Goal: Information Seeking & Learning: Learn about a topic

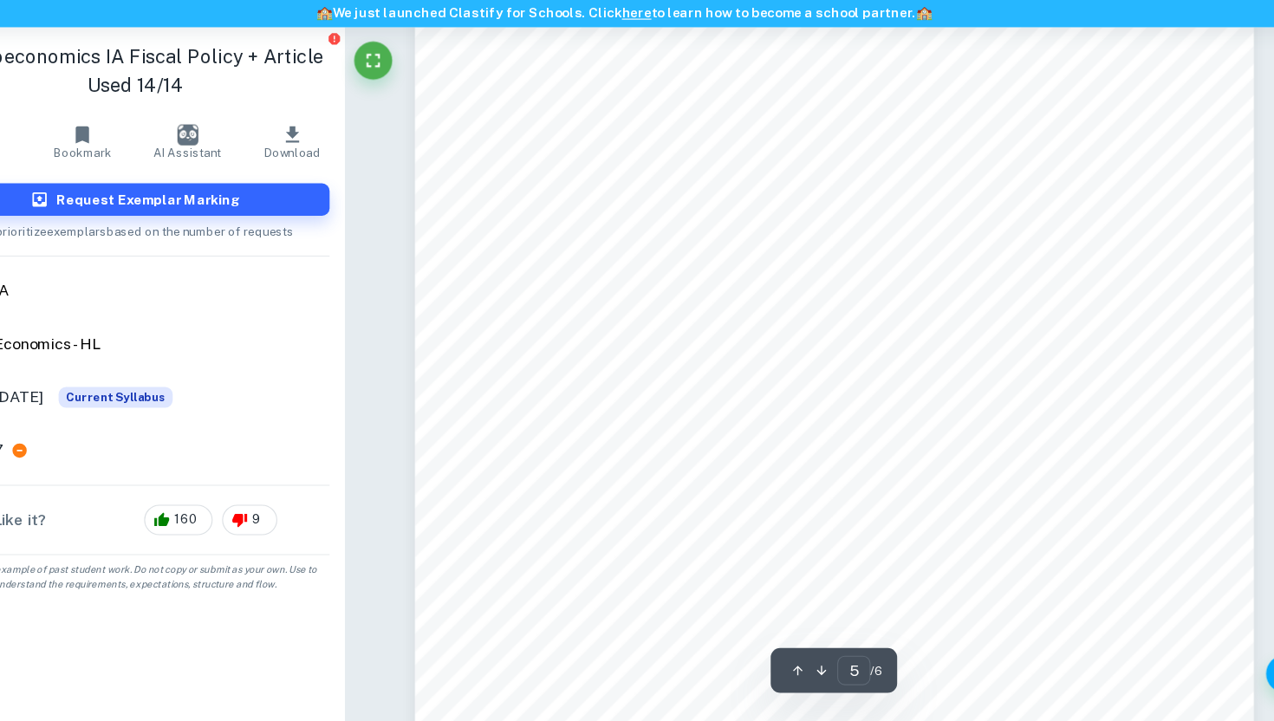
scroll to position [4901, 0]
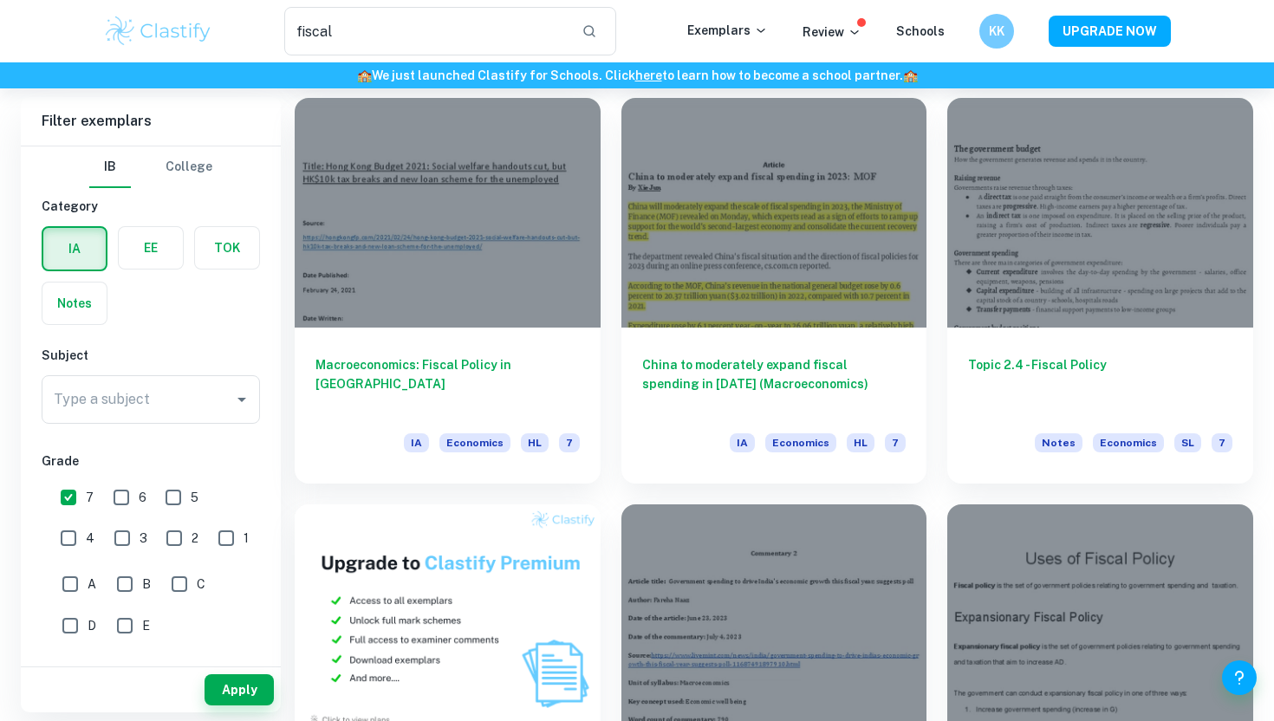
scroll to position [500, 0]
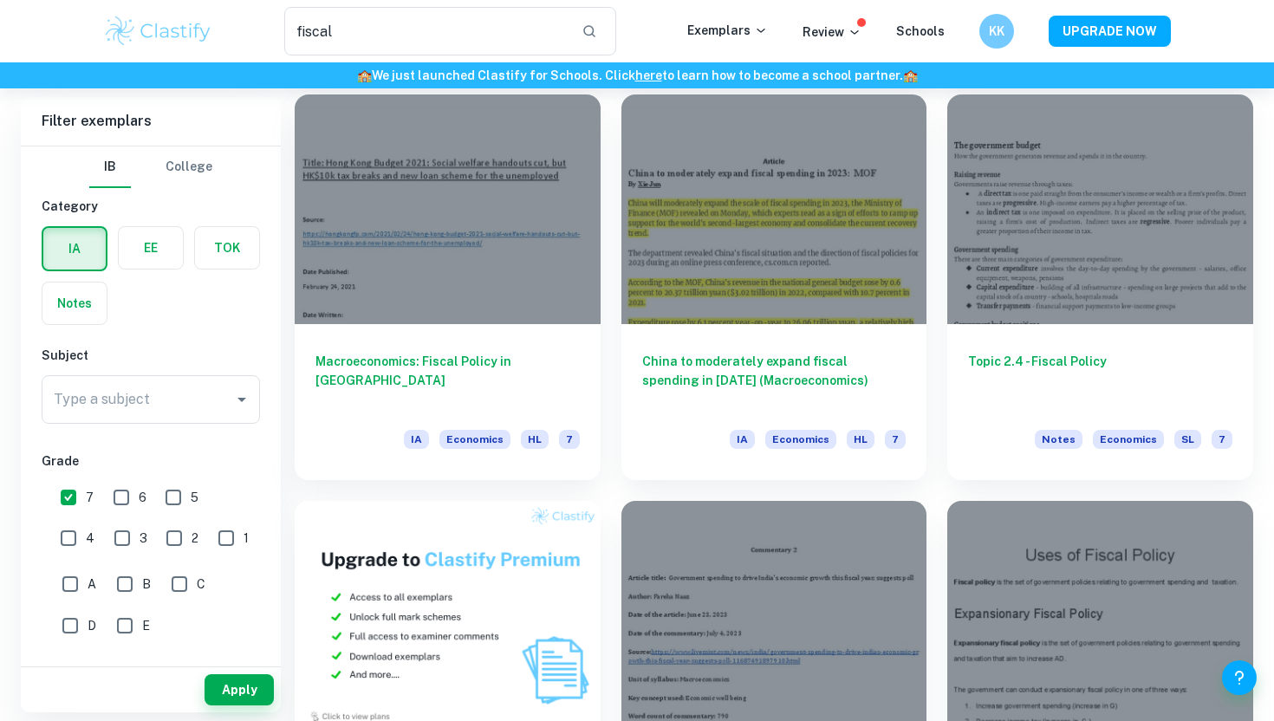
click at [249, 715] on div "Filter exemplars IB College Category IA EE TOK Notes Subject Type a subject Typ…" at bounding box center [637, 287] width 1232 height 1196
click at [249, 699] on button "Apply" at bounding box center [238, 689] width 69 height 31
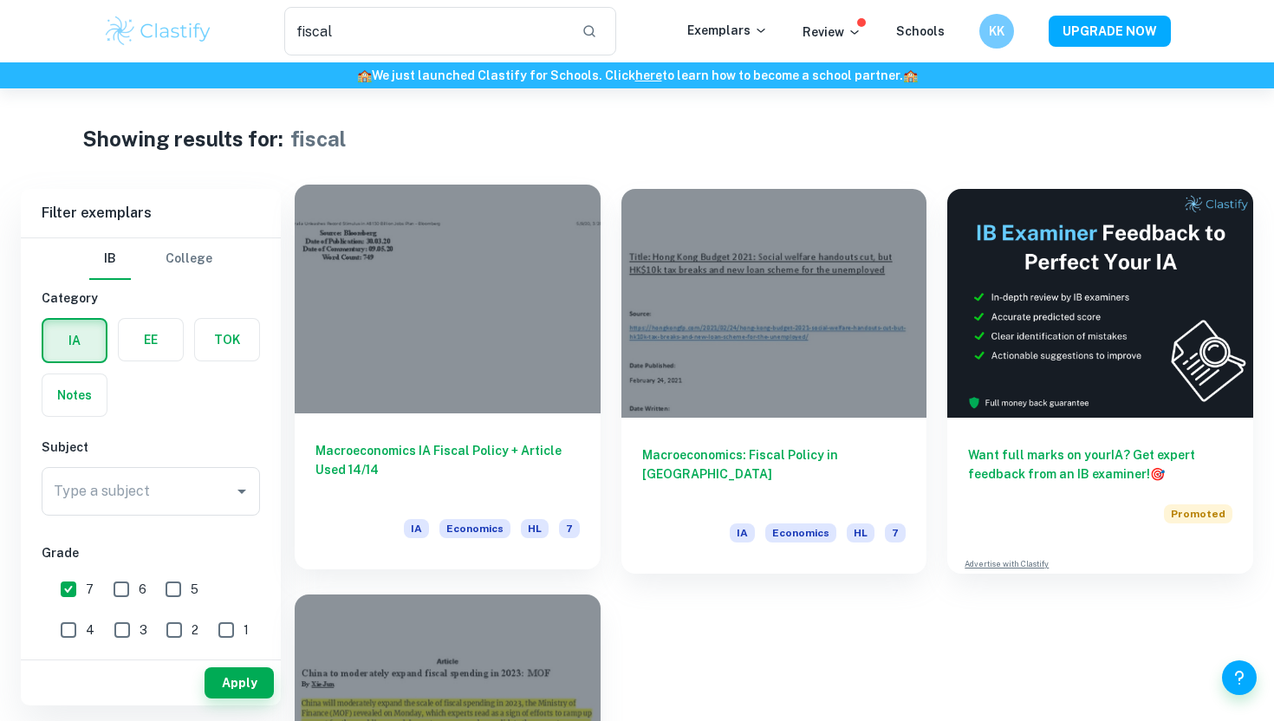
click at [529, 457] on h6 "Macroeconomics IA Fiscal Policy + Article Used 14/14" at bounding box center [447, 469] width 264 height 57
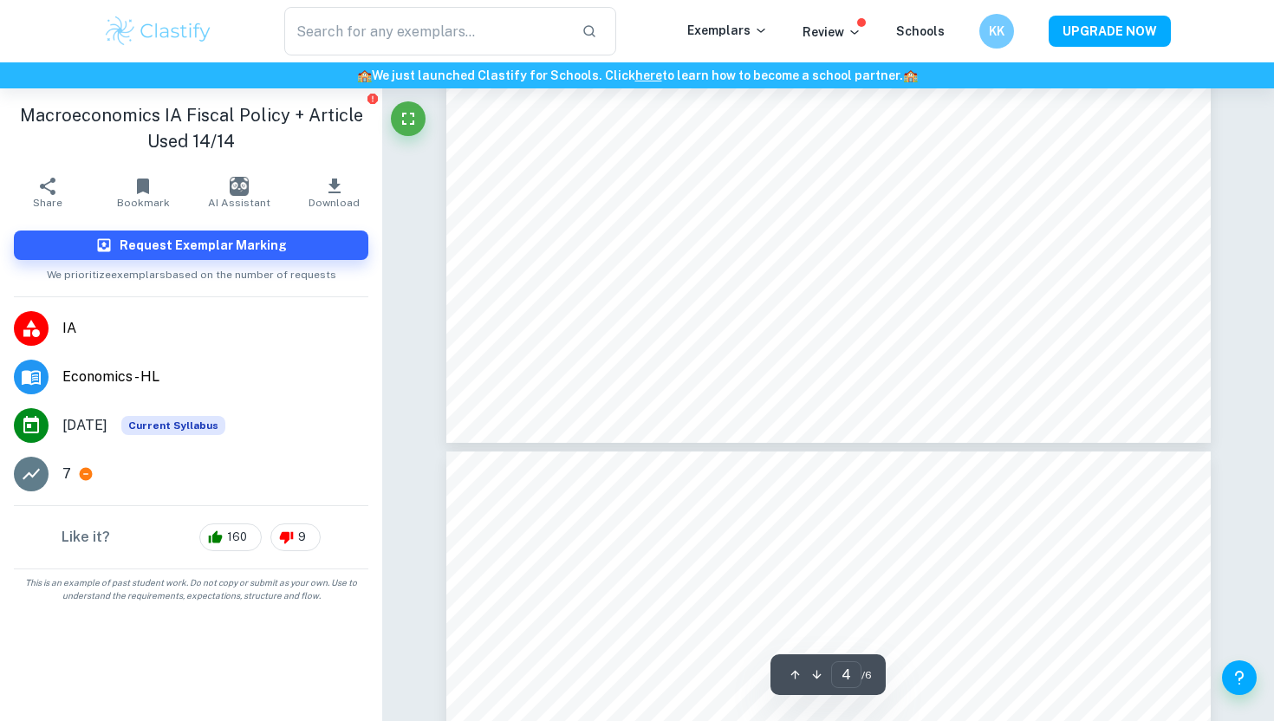
type input "5"
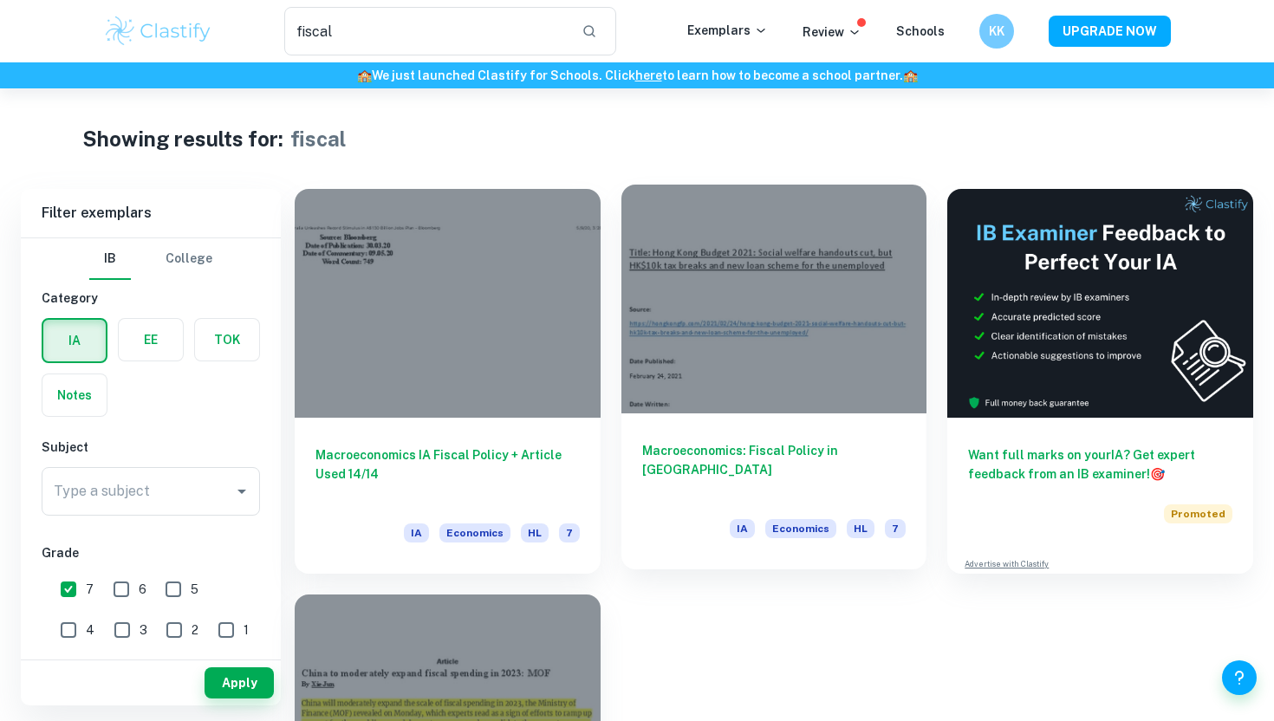
click at [755, 354] on div at bounding box center [774, 299] width 306 height 229
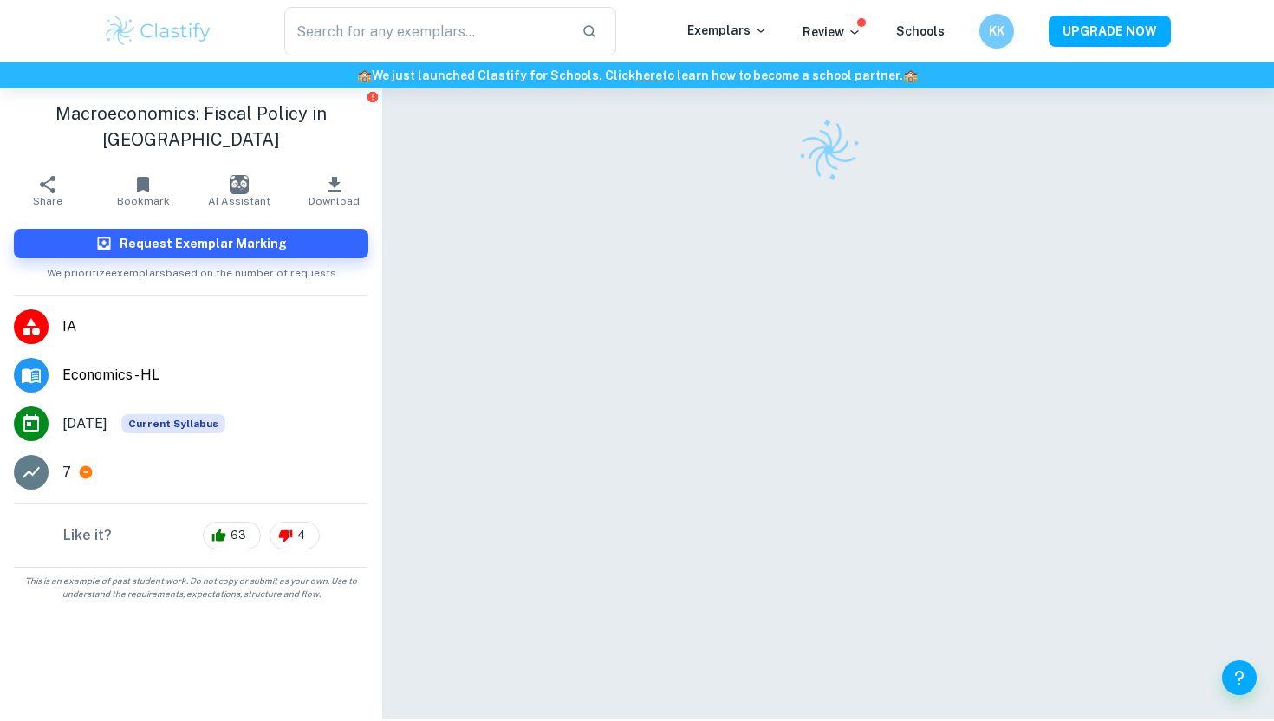
scroll to position [49, 0]
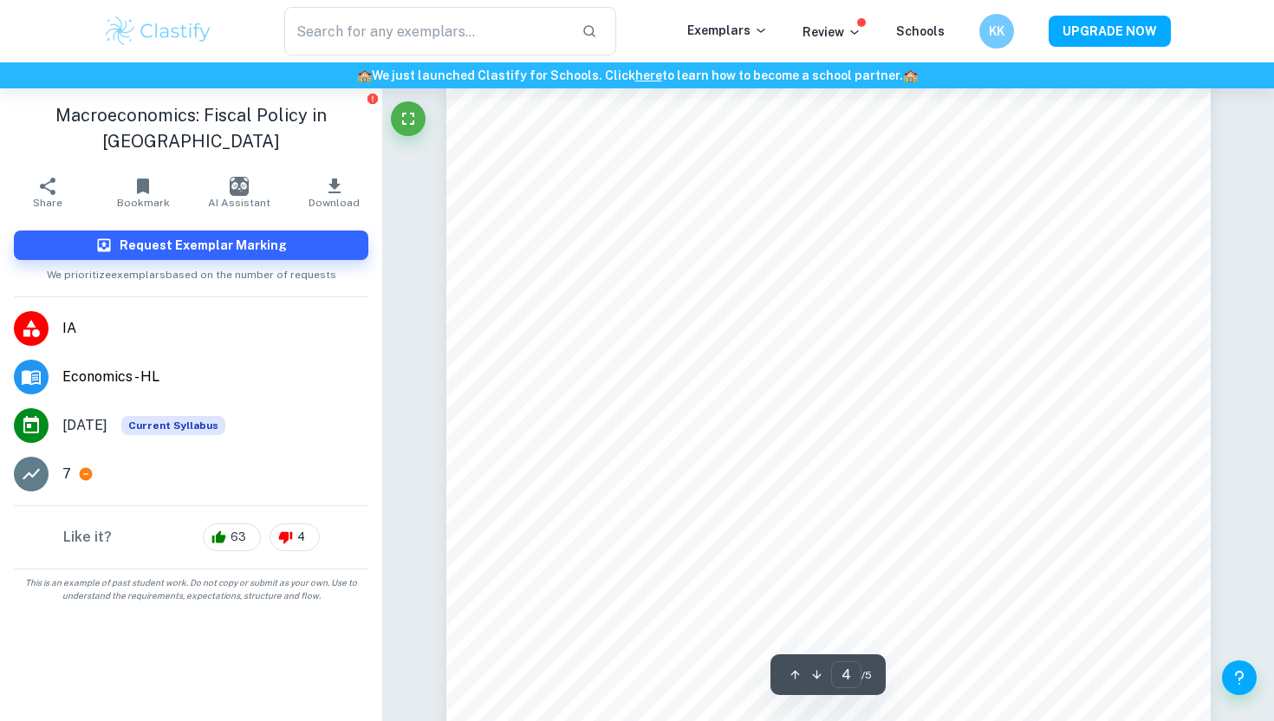
type input "5"
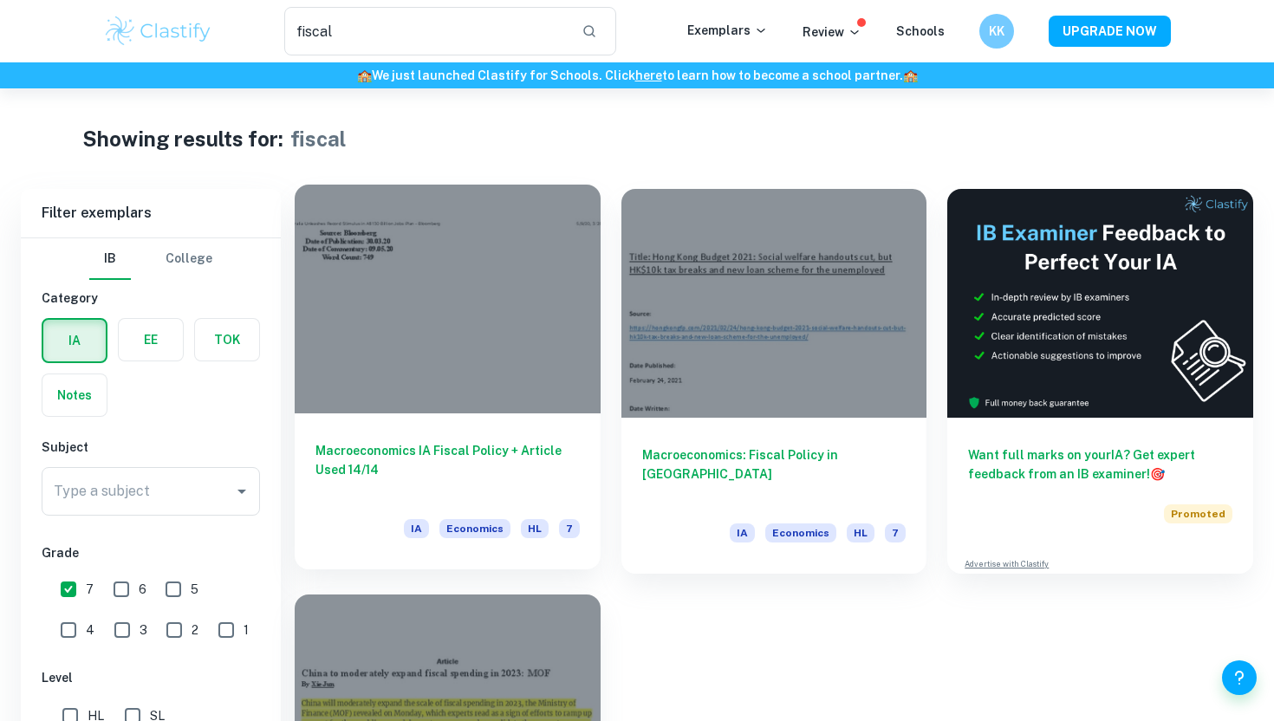
scroll to position [259, 0]
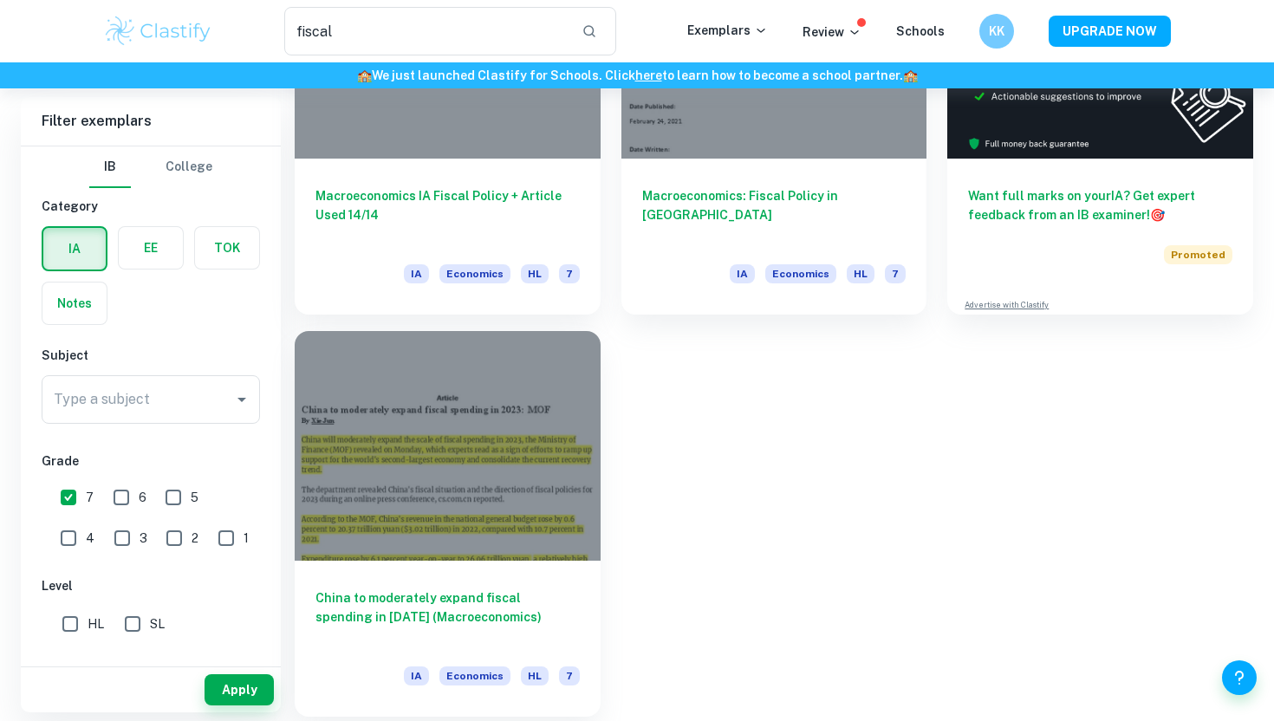
click at [515, 489] on div at bounding box center [448, 445] width 306 height 229
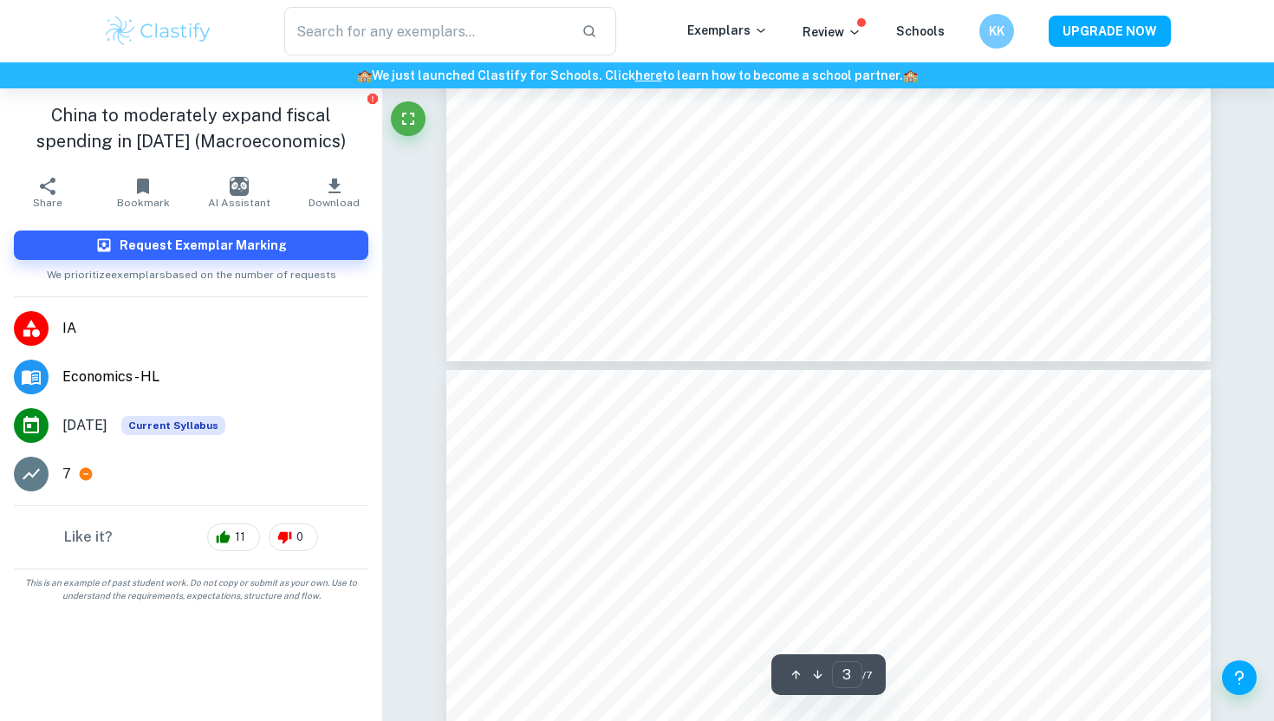
type input "4"
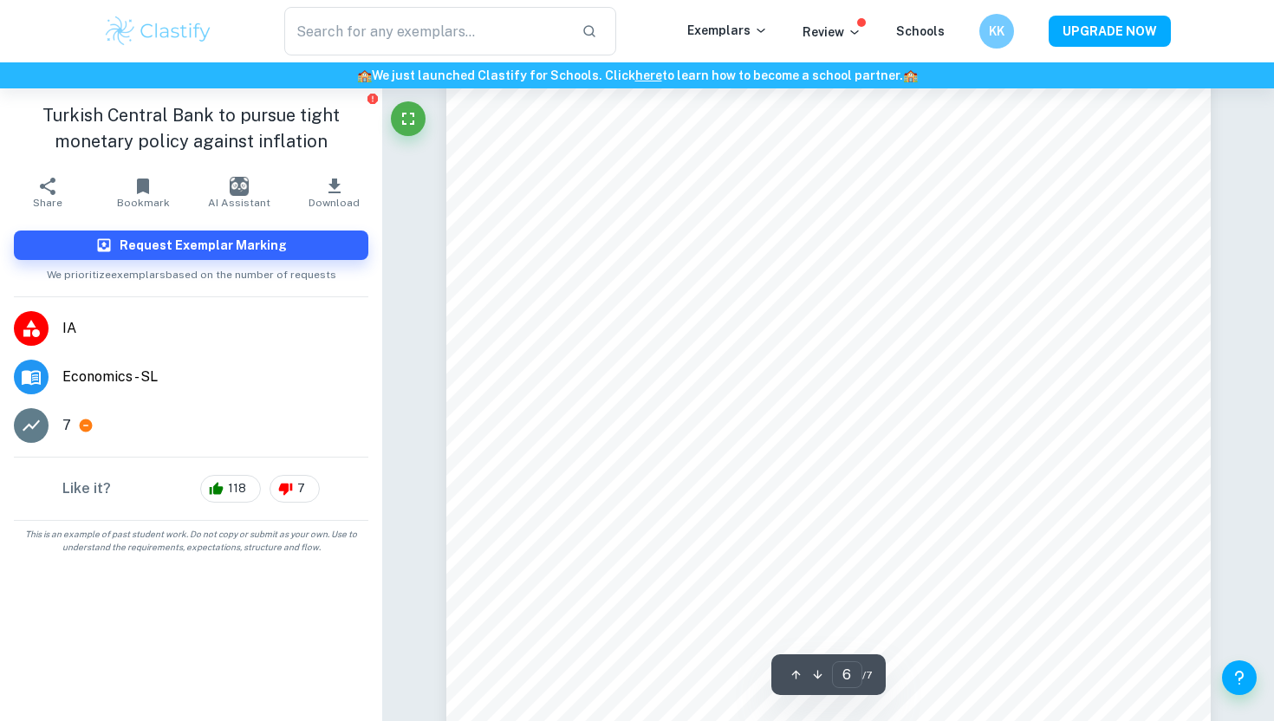
scroll to position [6060, 0]
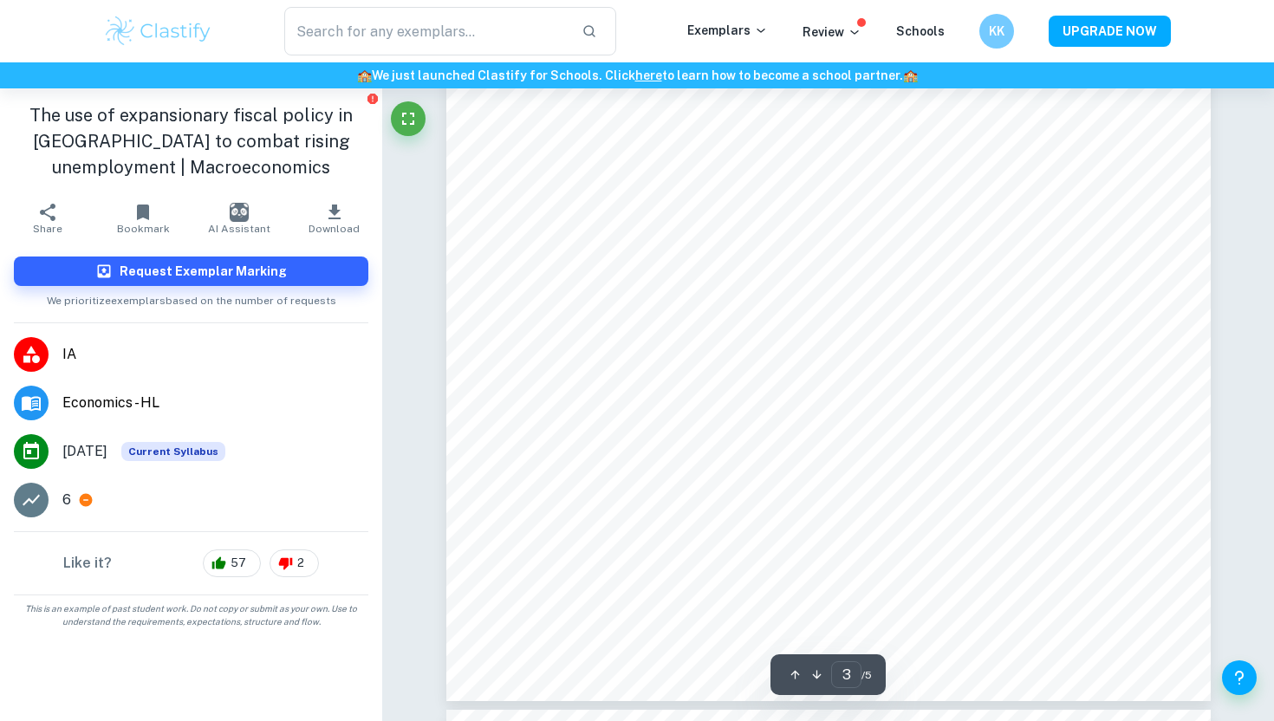
scroll to position [2631, 0]
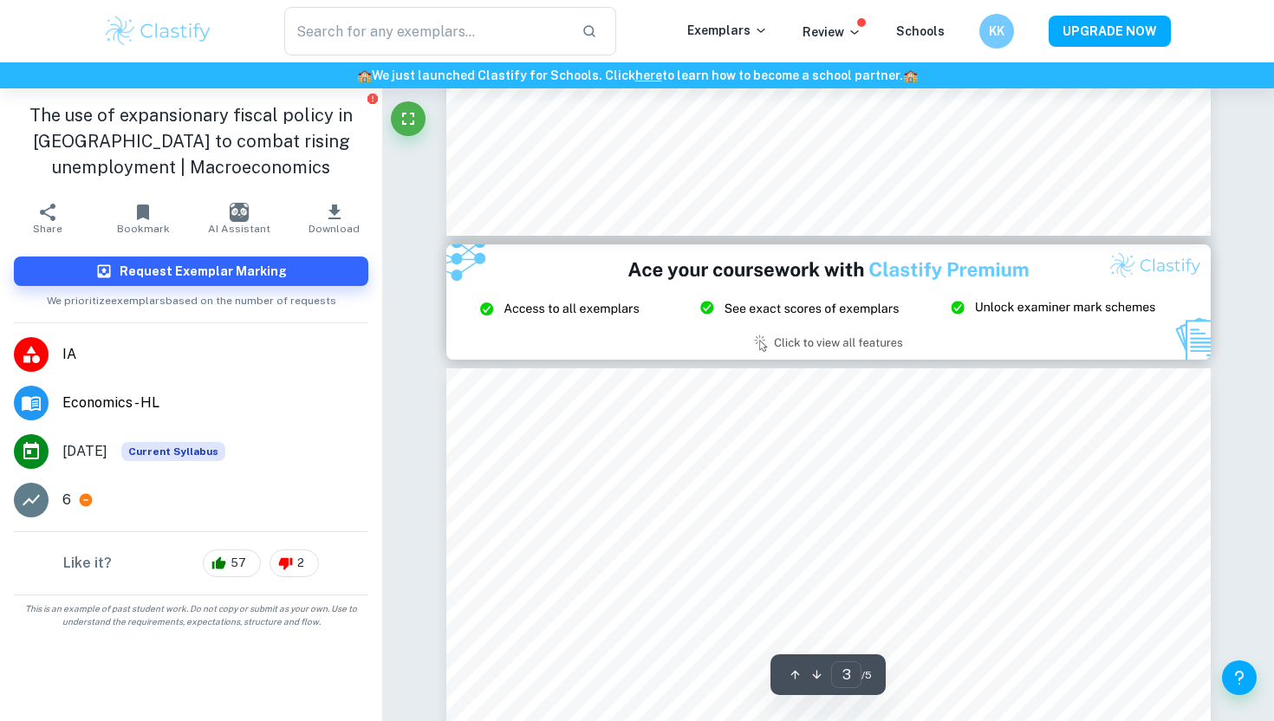
type input "2"
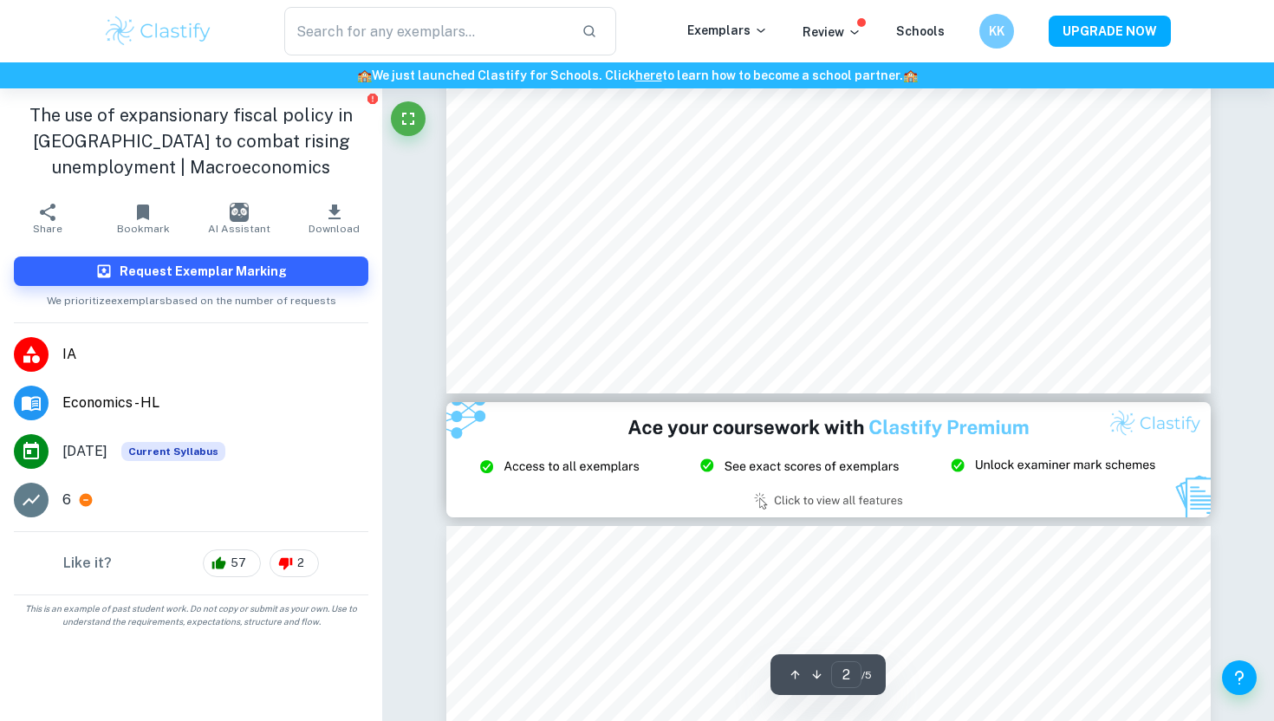
scroll to position [1961, 0]
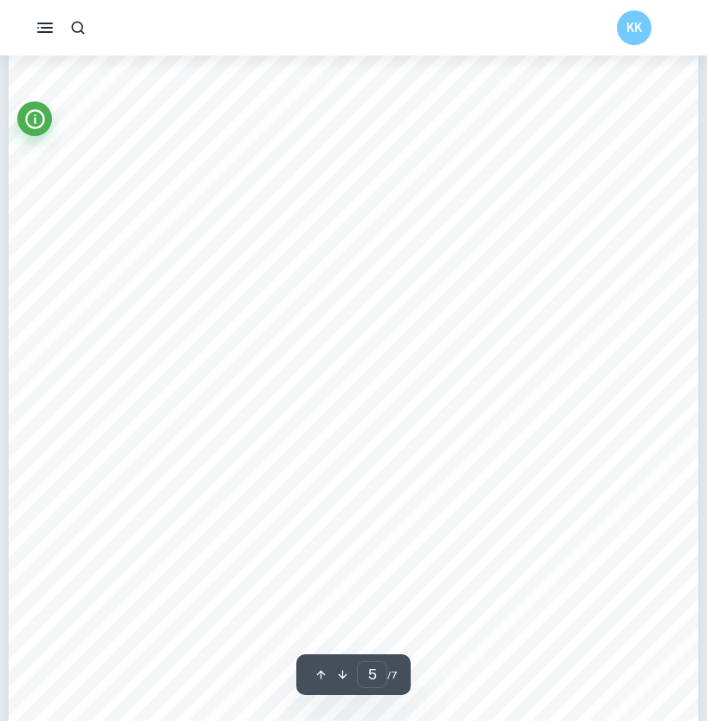
type input "4"
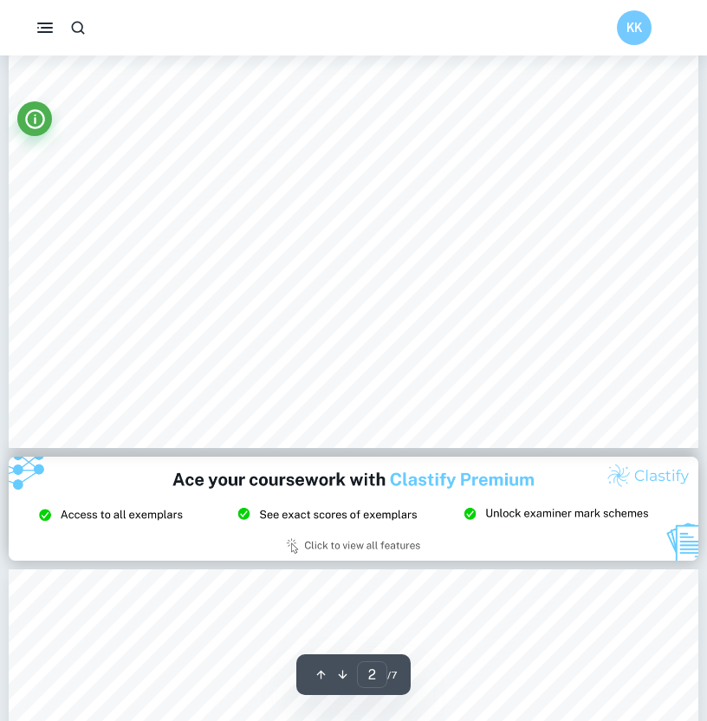
scroll to position [152, 0]
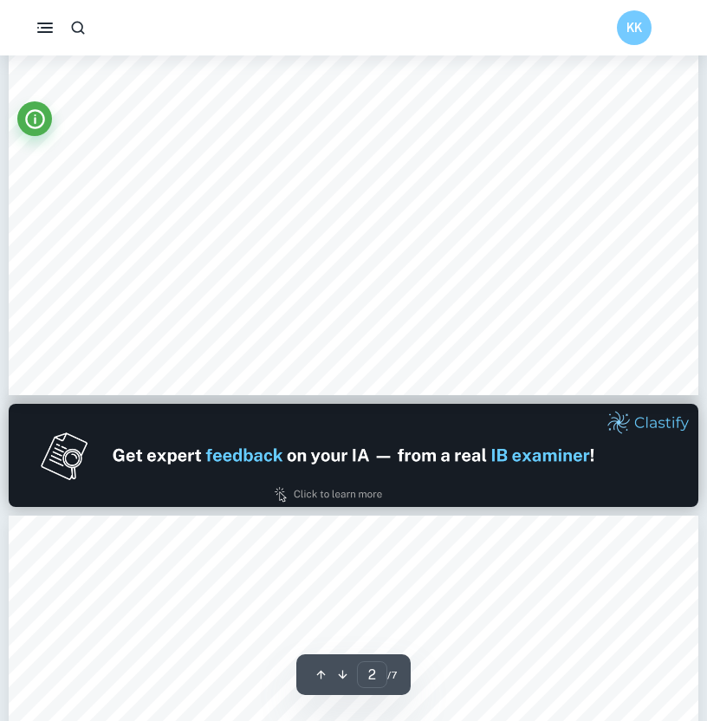
type input "1"
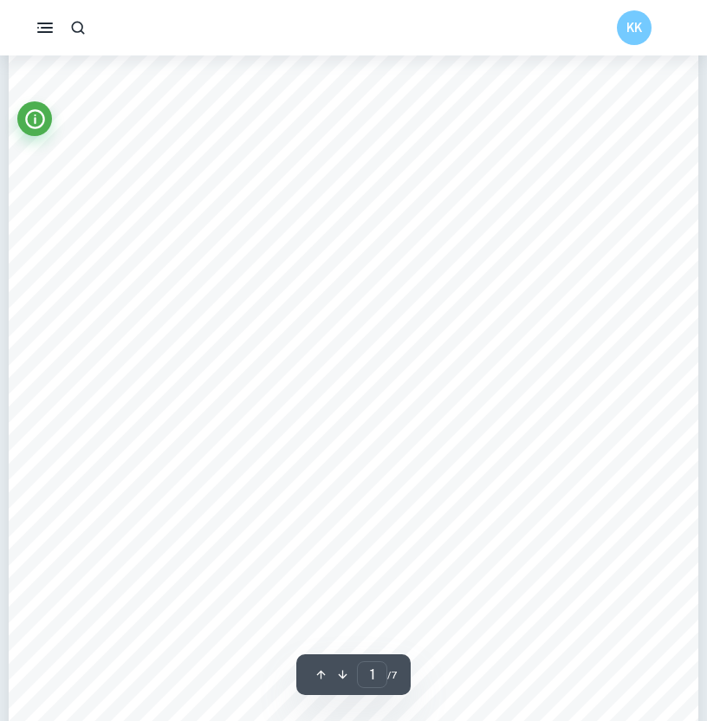
scroll to position [0, 0]
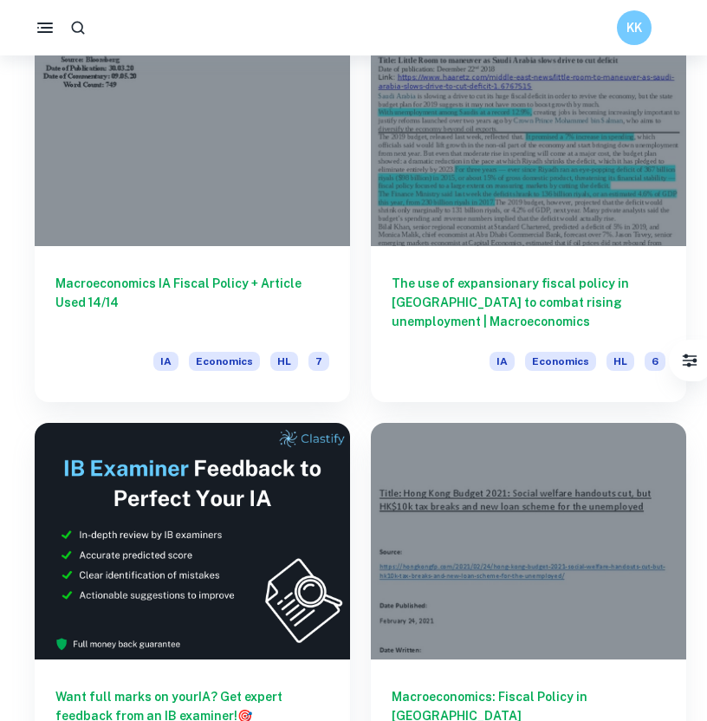
scroll to position [139, 0]
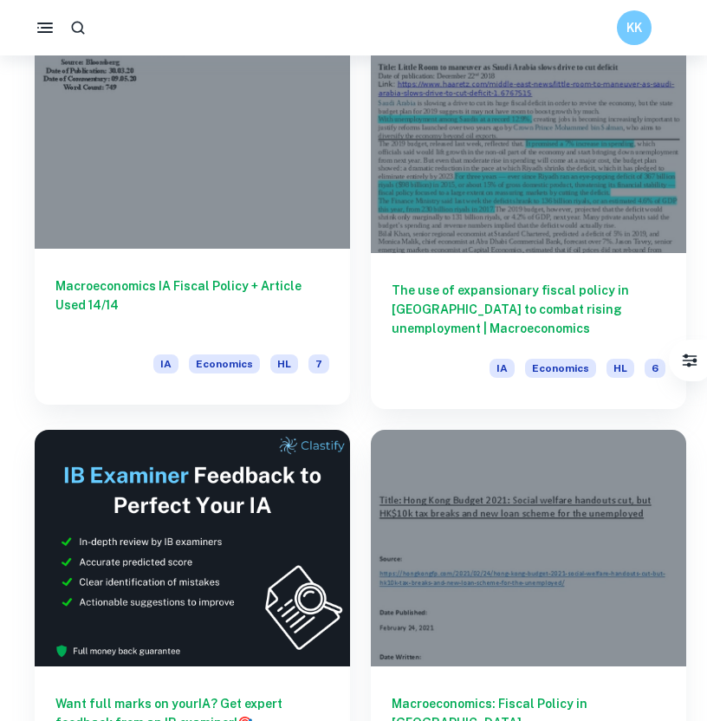
click at [263, 218] on div at bounding box center [192, 130] width 315 height 237
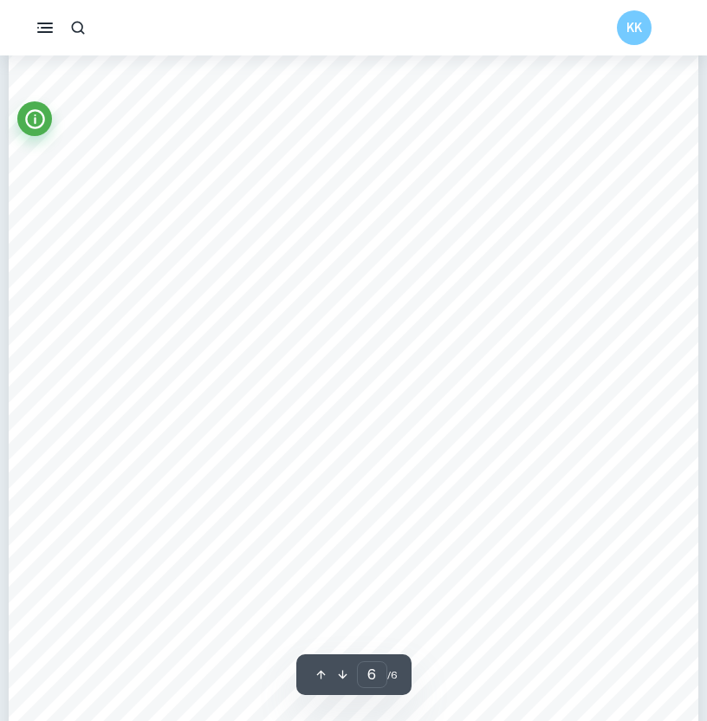
scroll to position [5165, 0]
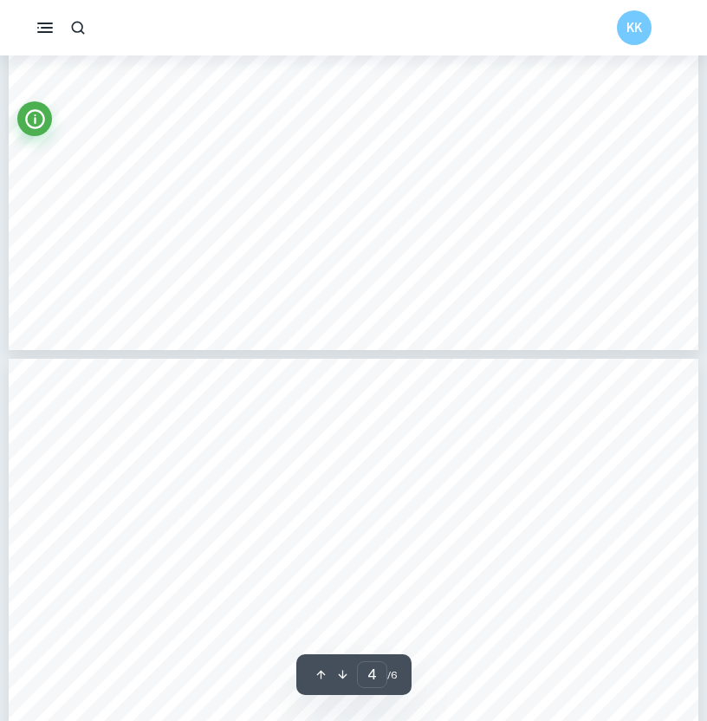
type input "5"
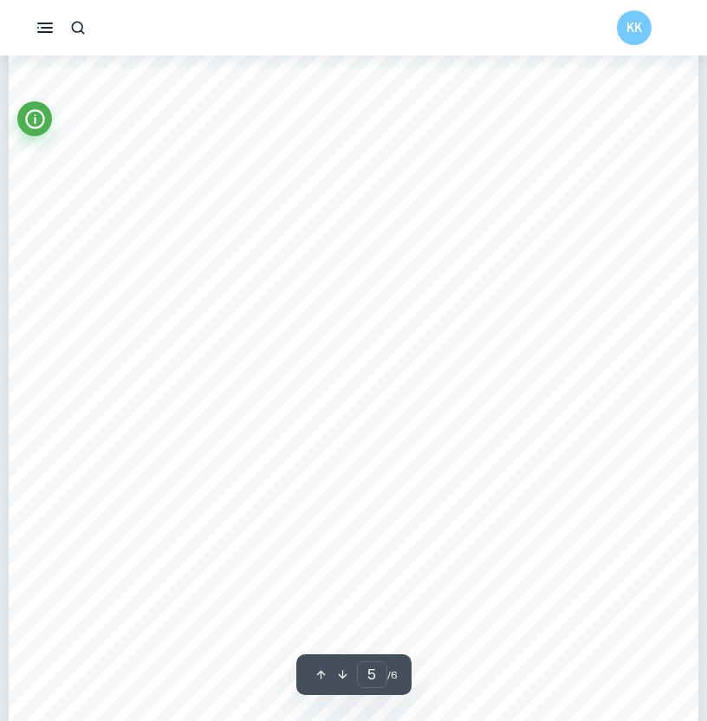
scroll to position [4251, 0]
